Goal: Information Seeking & Learning: Learn about a topic

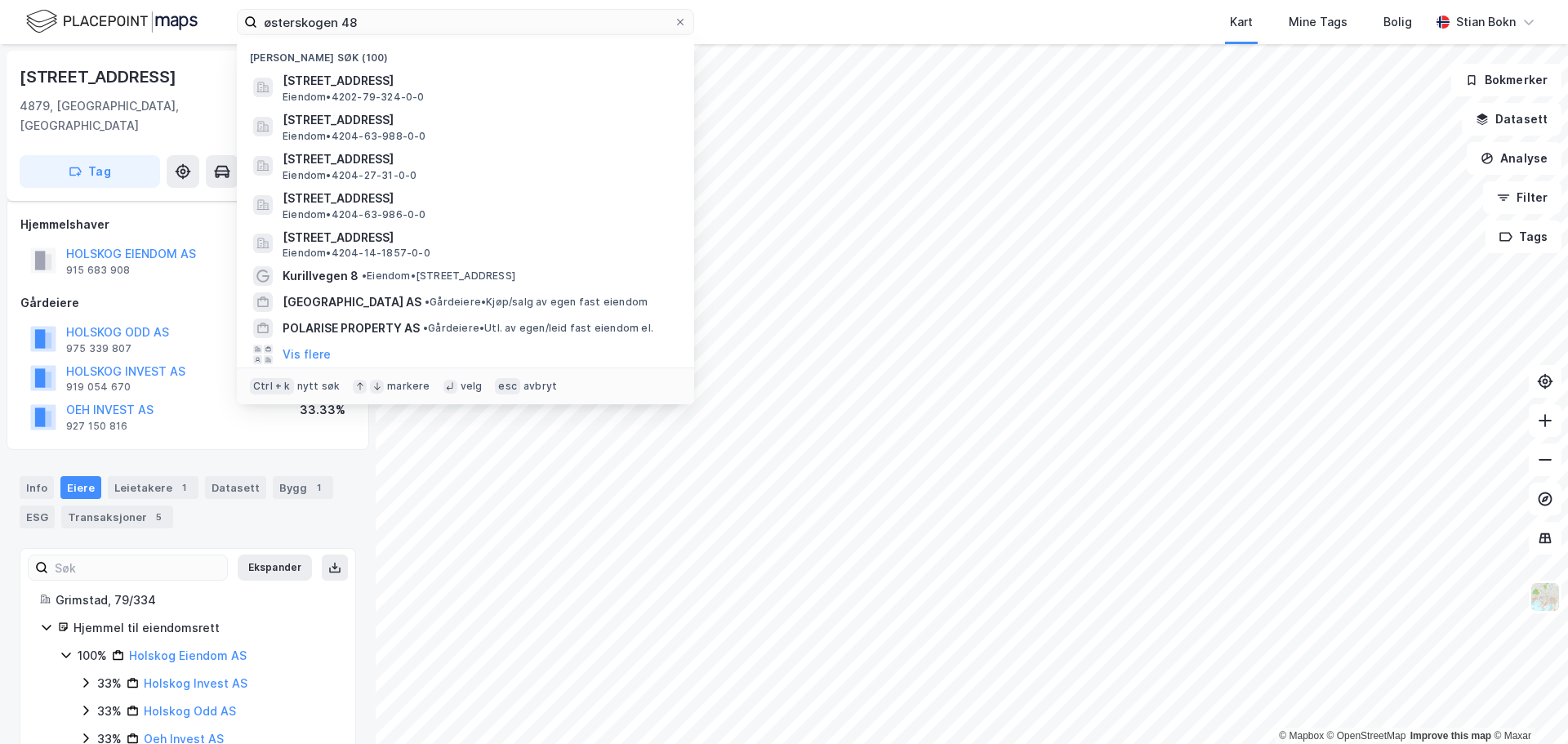
scroll to position [25, 0]
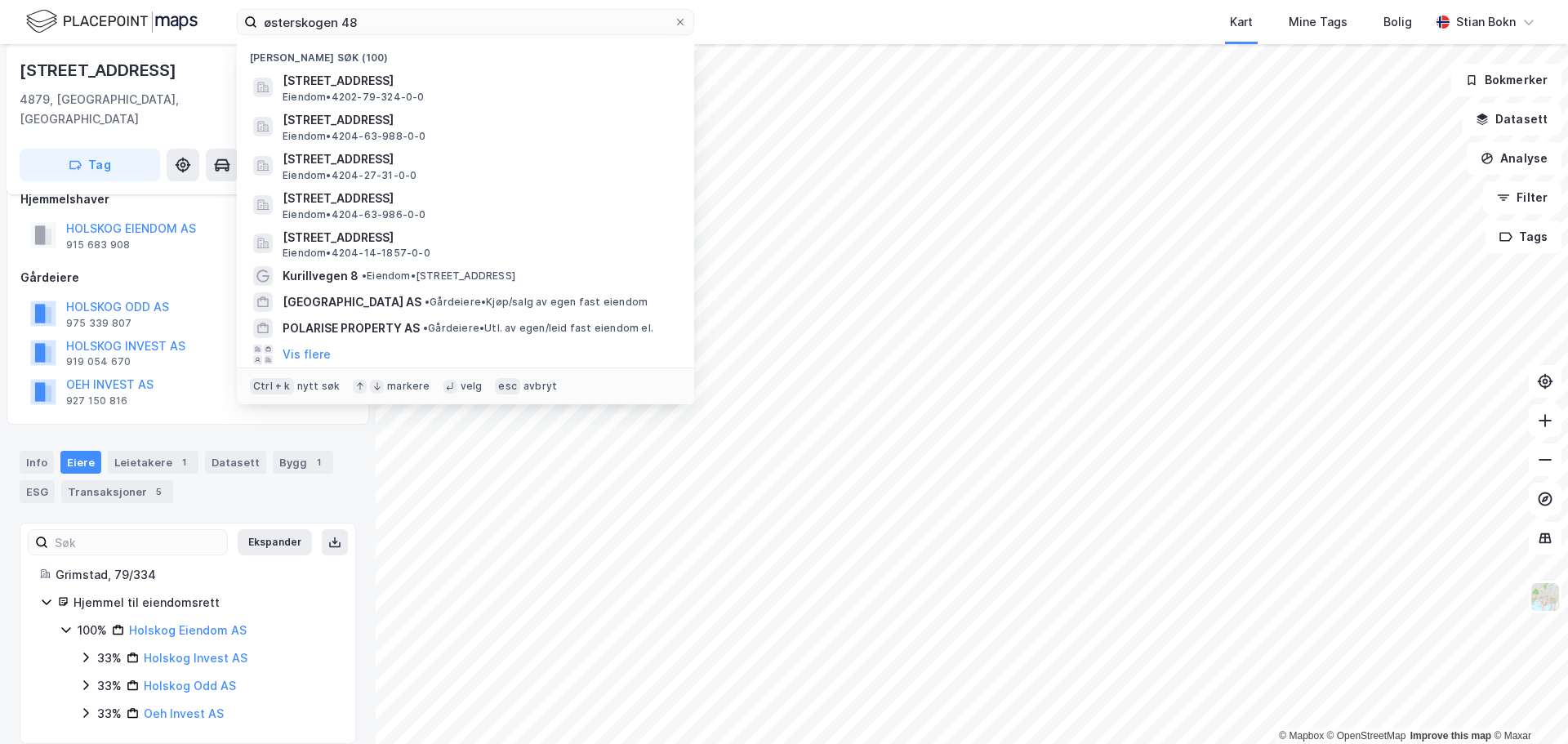
click at [473, 21] on input "østerskogen 48" at bounding box center [466, 22] width 417 height 25
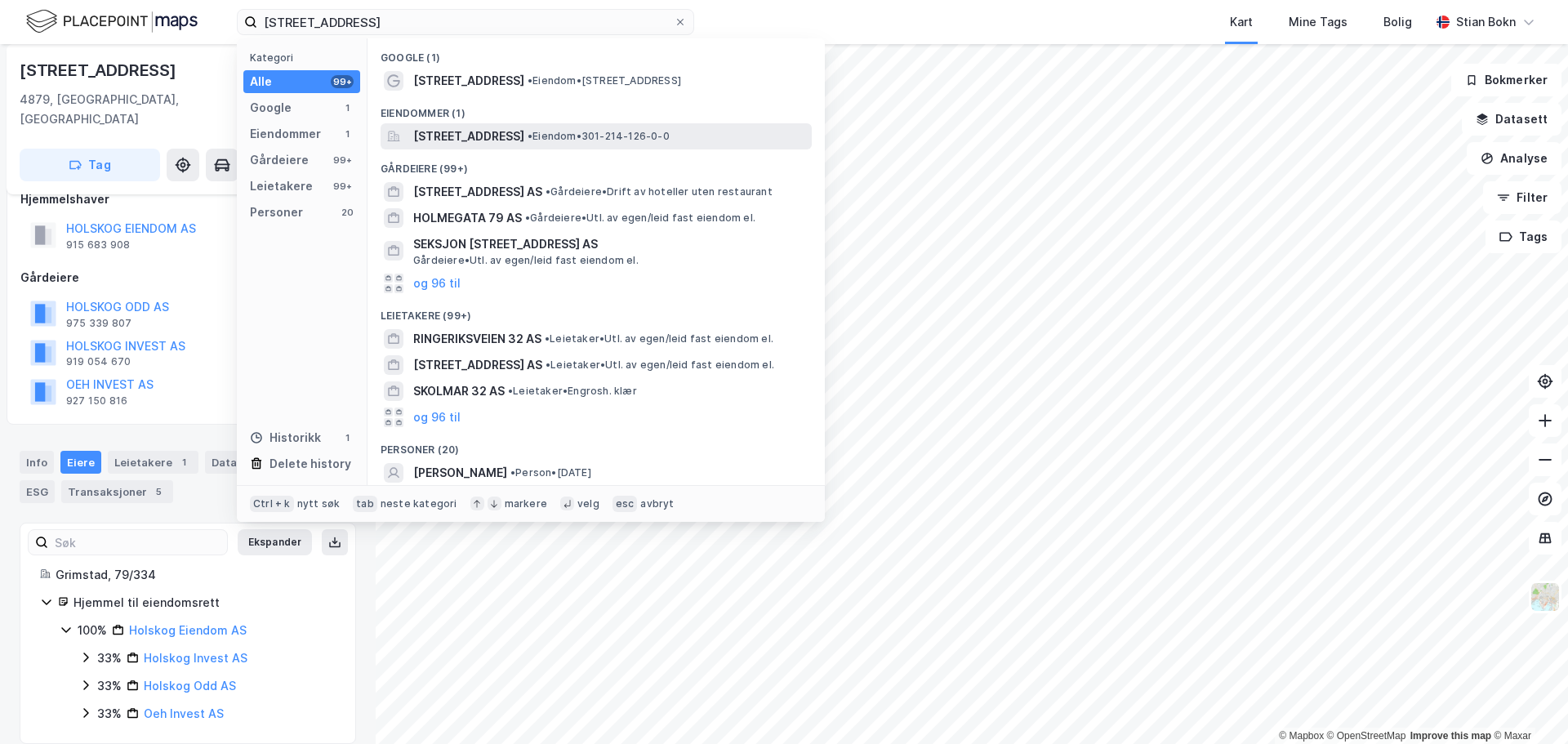
type input "[STREET_ADDRESS]"
click at [490, 136] on span "[STREET_ADDRESS]" at bounding box center [469, 136] width 111 height 20
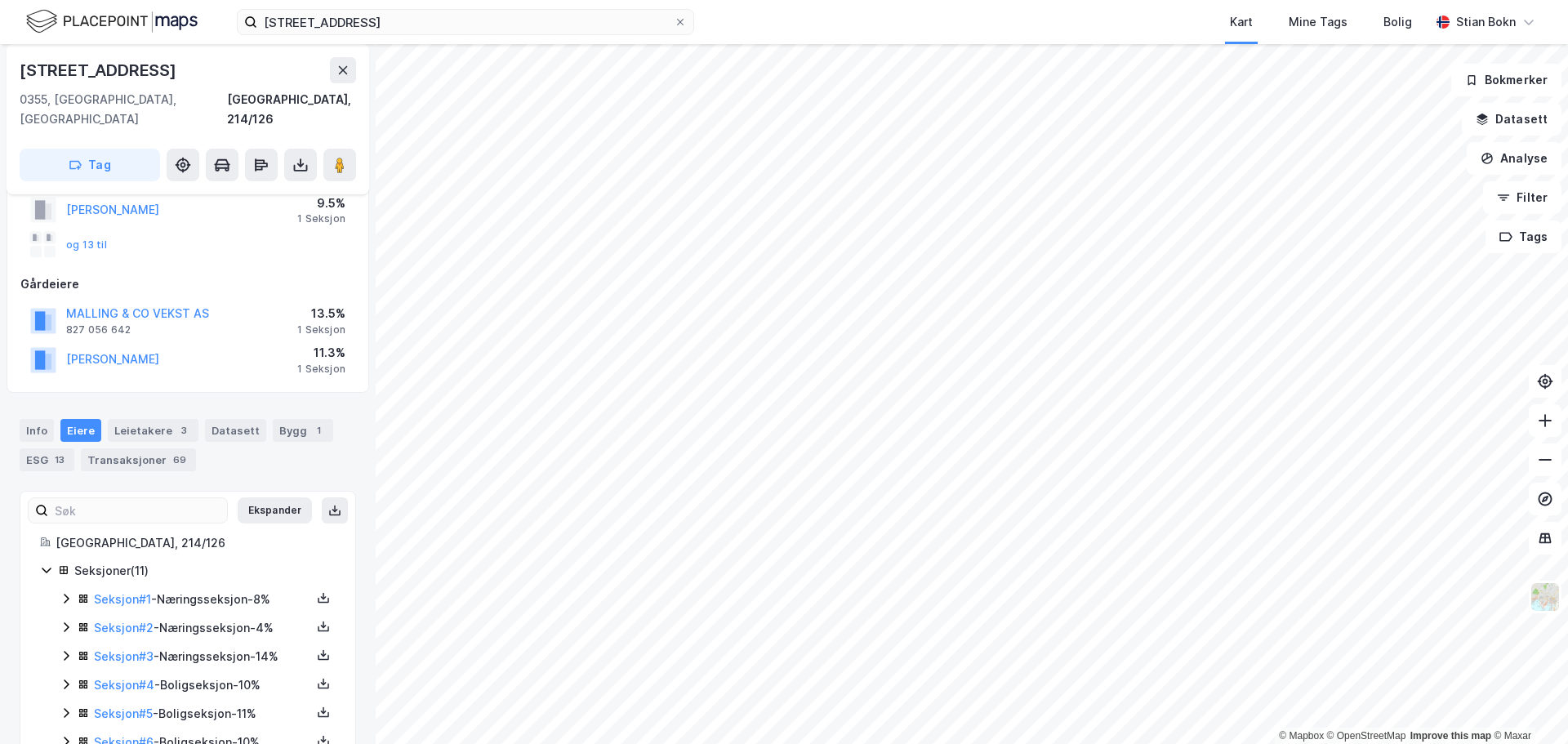
scroll to position [176, 0]
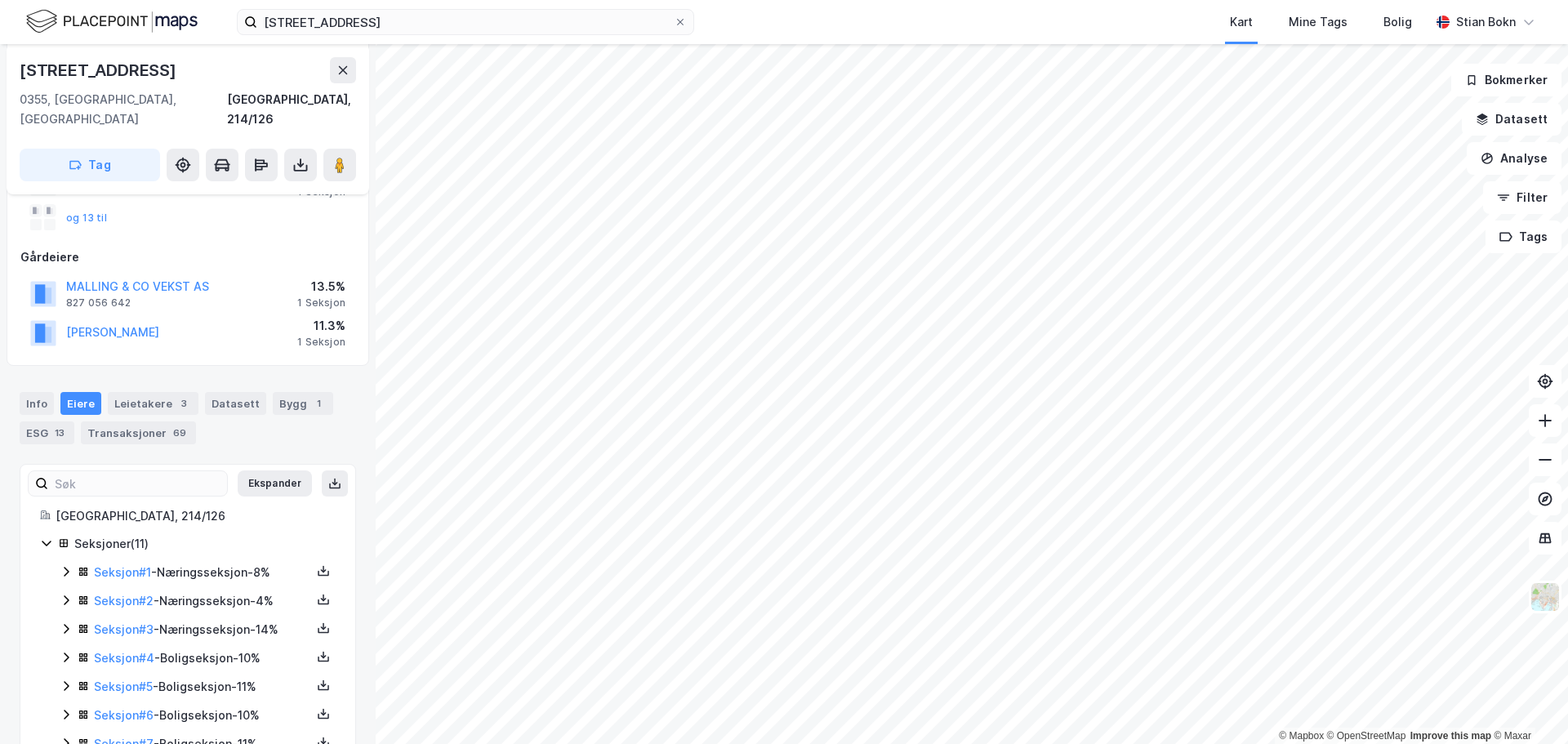
drag, startPoint x: 44, startPoint y: 380, endPoint x: 55, endPoint y: 385, distance: 12.1
click at [44, 392] on div "Info" at bounding box center [37, 403] width 35 height 23
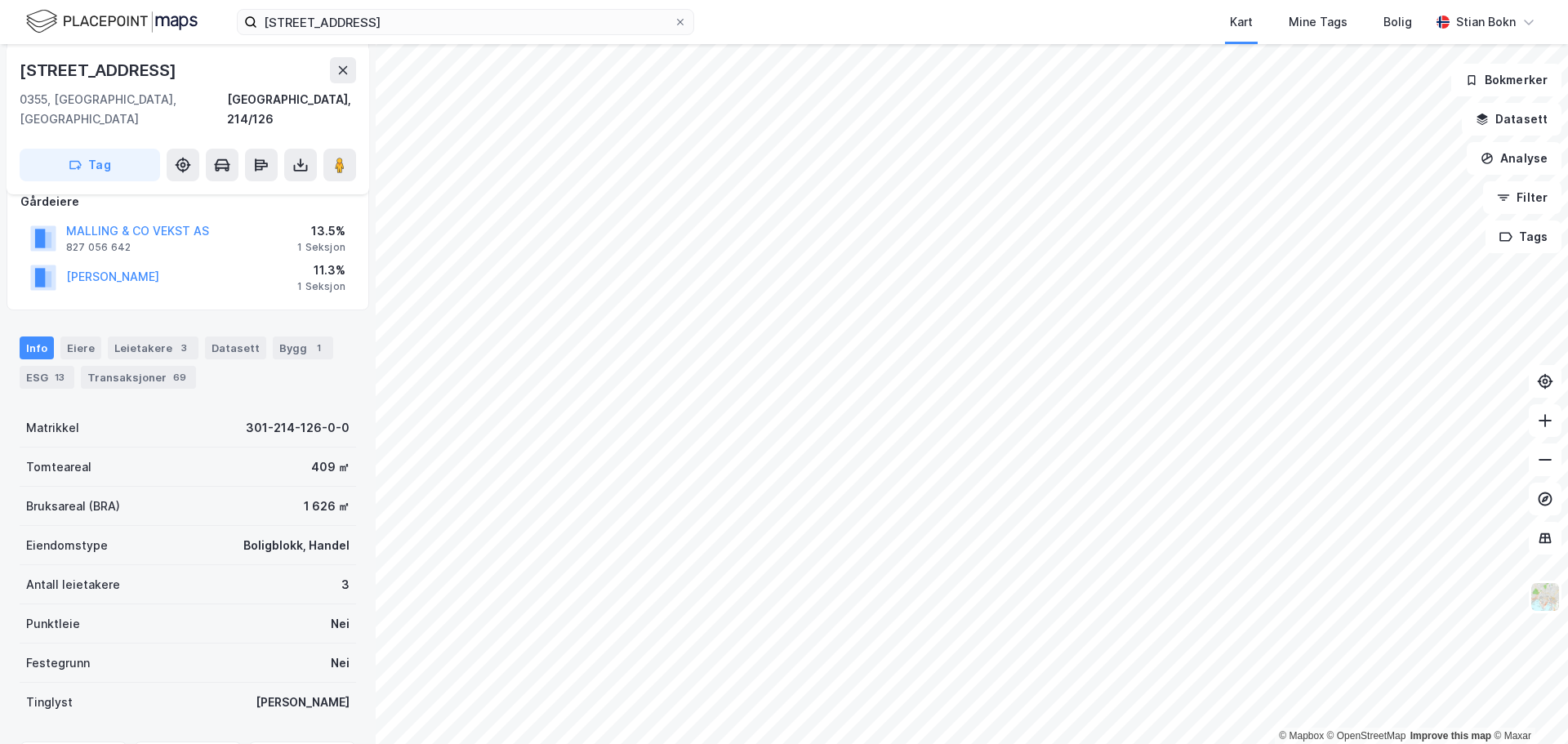
scroll to position [338, 0]
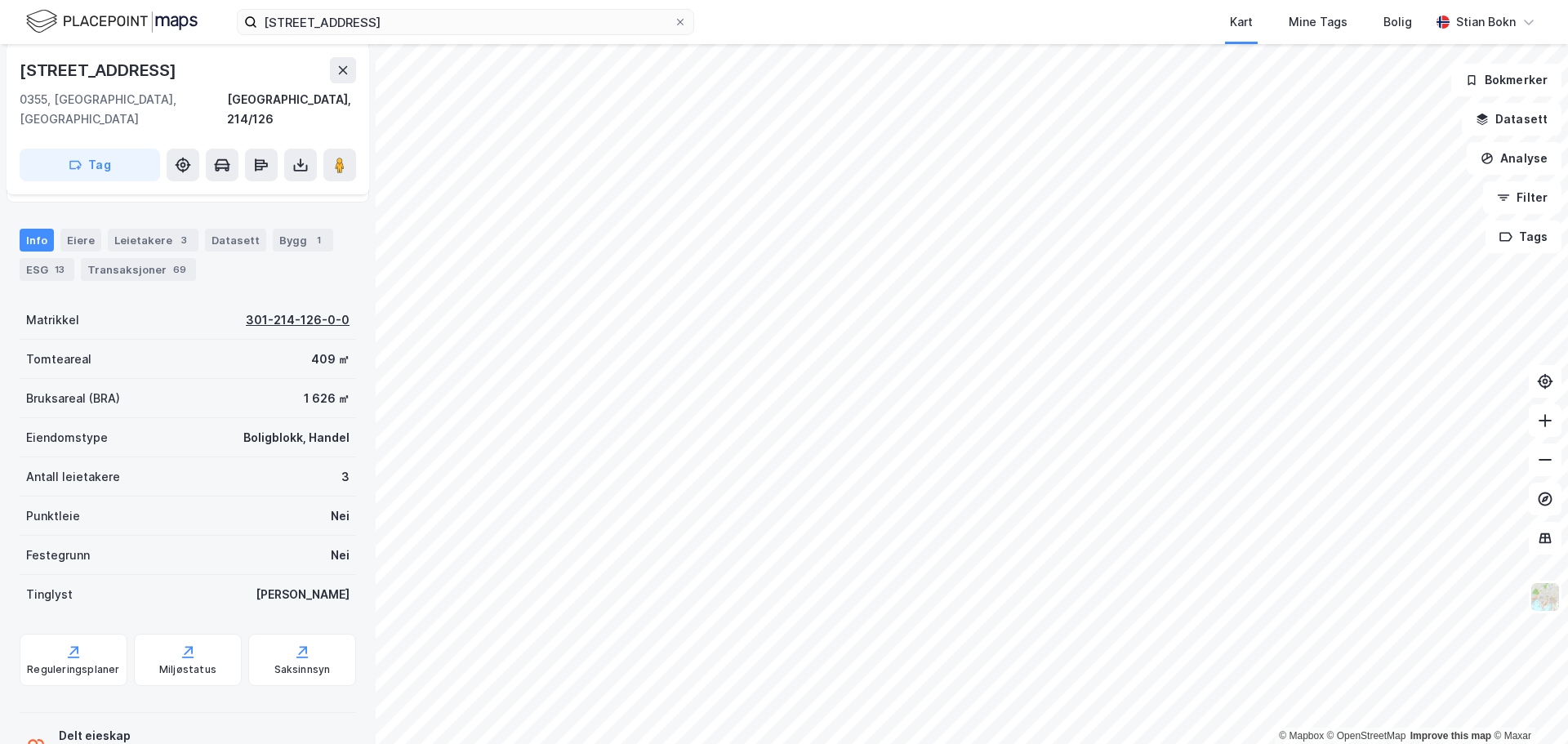
click at [259, 310] on div "301-214-126-0-0" at bounding box center [298, 320] width 104 height 20
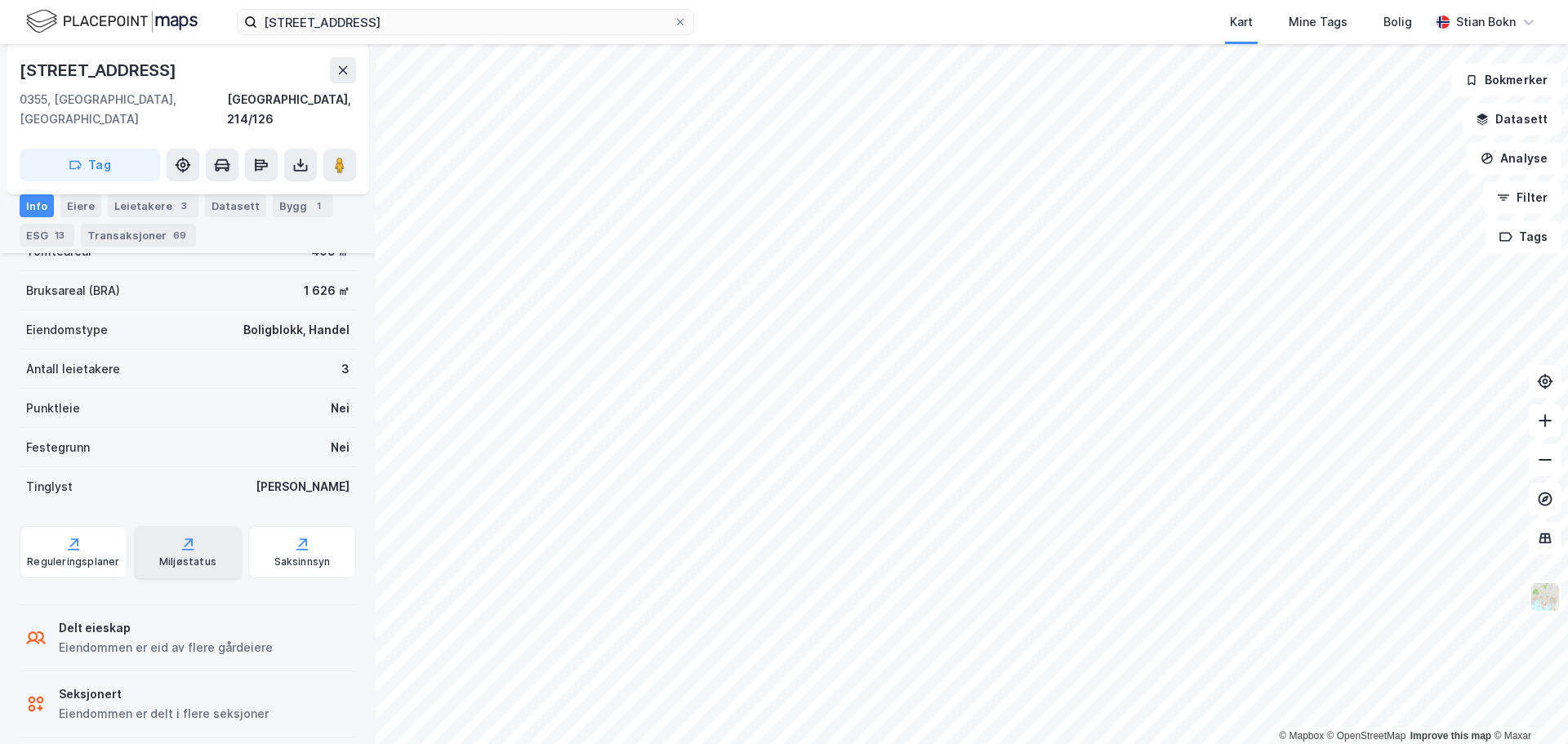
scroll to position [365, 0]
